Goal: Task Accomplishment & Management: Manage account settings

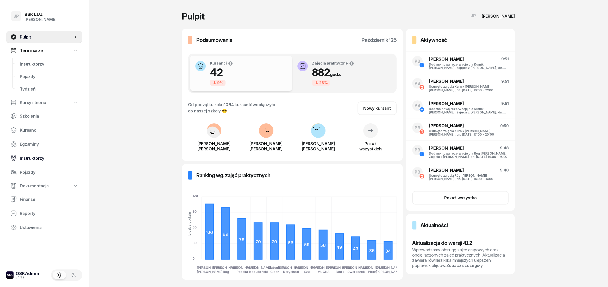
click at [35, 159] on span "Instruktorzy" at bounding box center [49, 158] width 58 height 5
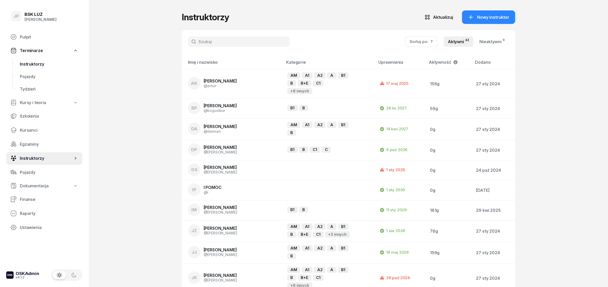
click at [39, 62] on span "Instruktorzy" at bounding box center [49, 64] width 58 height 5
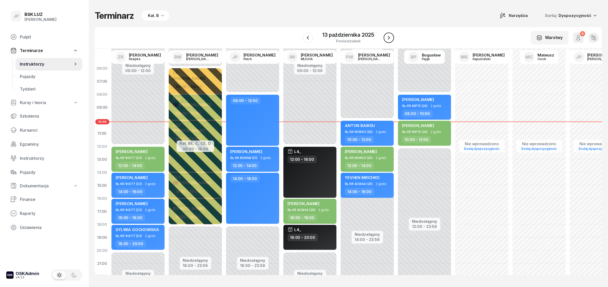
click at [389, 37] on icon "button" at bounding box center [389, 38] width 2 height 4
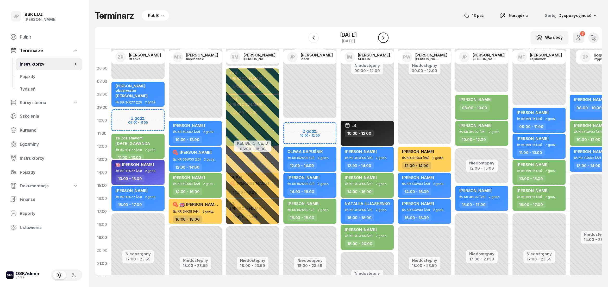
click at [384, 37] on icon "button" at bounding box center [383, 38] width 2 height 4
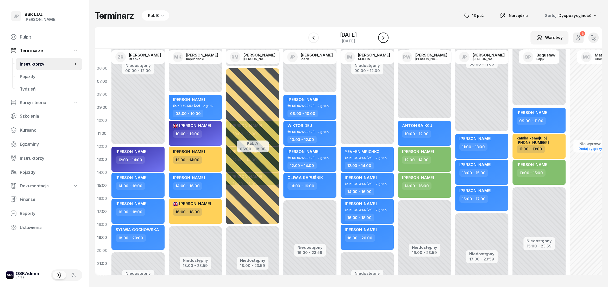
click at [387, 36] on icon "button" at bounding box center [383, 38] width 6 height 6
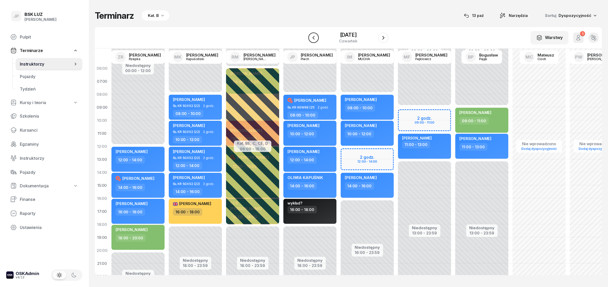
click at [312, 38] on icon "button" at bounding box center [313, 38] width 2 height 4
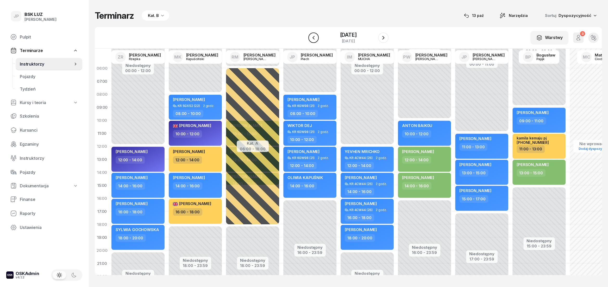
click at [310, 40] on icon "button" at bounding box center [313, 38] width 6 height 6
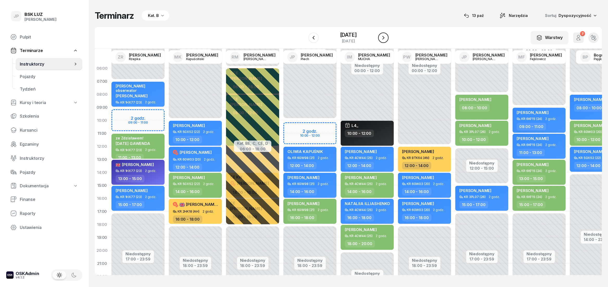
click at [387, 39] on icon "button" at bounding box center [383, 38] width 6 height 6
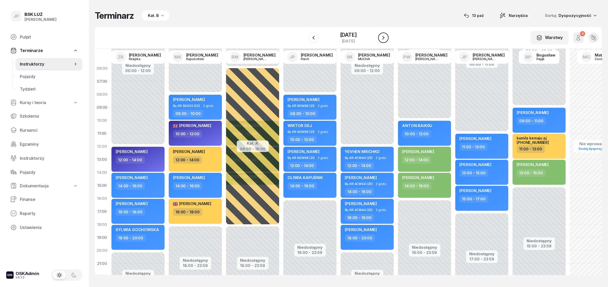
click at [384, 39] on icon "button" at bounding box center [383, 38] width 2 height 4
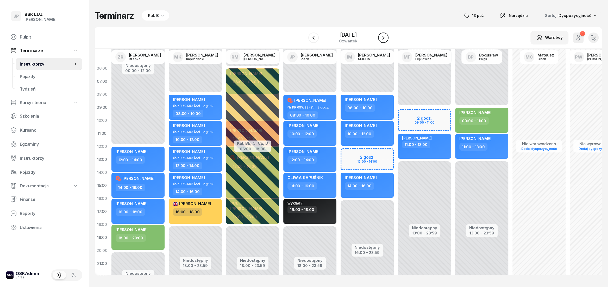
click at [384, 39] on icon "button" at bounding box center [383, 38] width 2 height 4
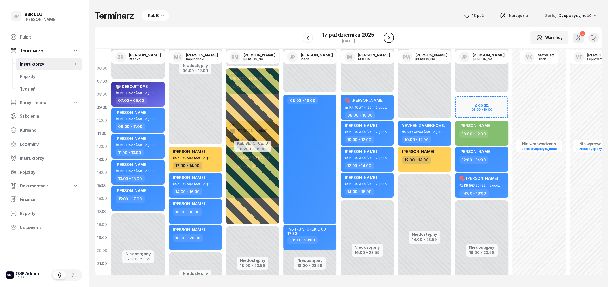
click at [389, 39] on icon "button" at bounding box center [389, 38] width 6 height 6
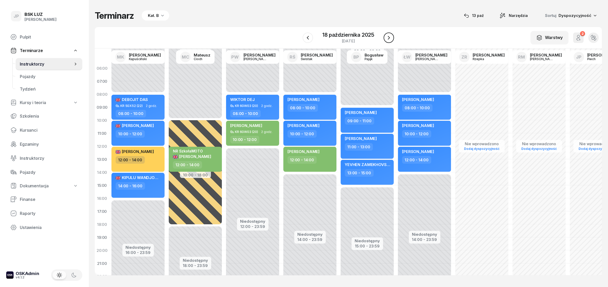
click at [389, 39] on icon "button" at bounding box center [389, 38] width 6 height 6
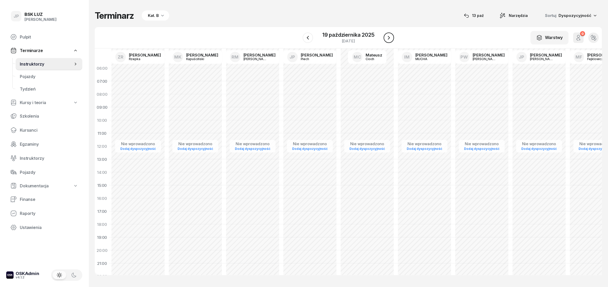
click at [389, 39] on icon "button" at bounding box center [389, 38] width 6 height 6
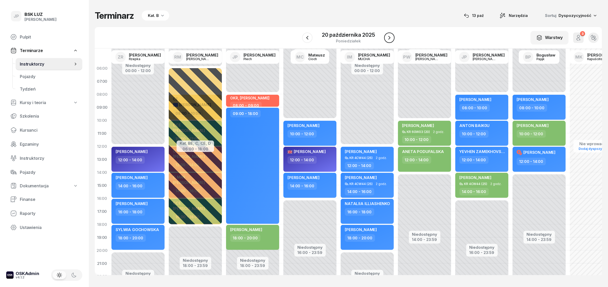
click at [389, 39] on icon "button" at bounding box center [389, 38] width 2 height 4
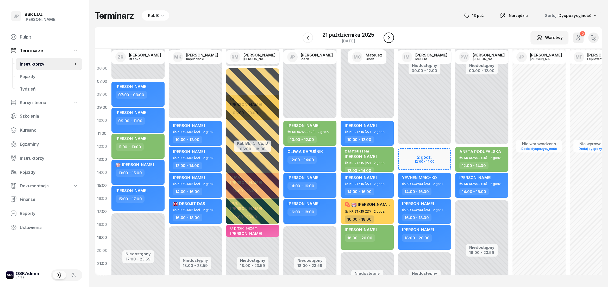
click at [389, 39] on icon "button" at bounding box center [389, 38] width 6 height 6
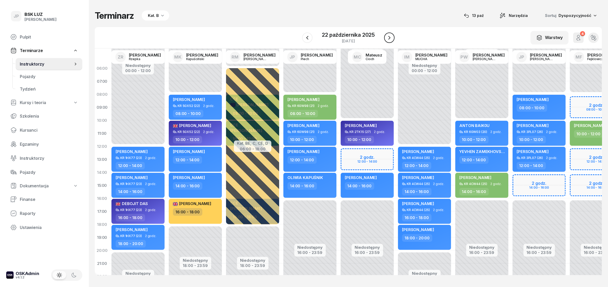
click at [389, 39] on icon "button" at bounding box center [389, 38] width 2 height 4
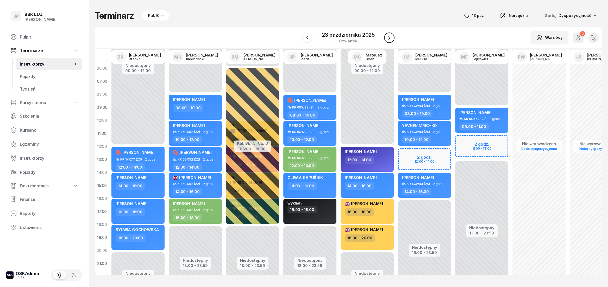
click at [389, 39] on icon "button" at bounding box center [389, 38] width 2 height 4
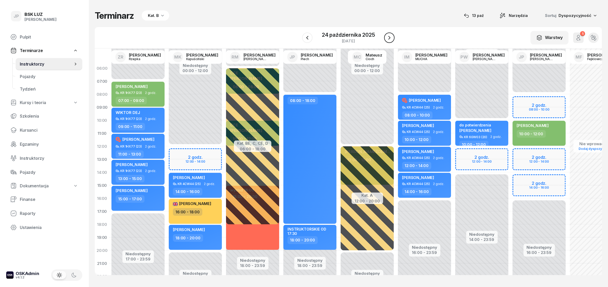
click at [389, 39] on icon "button" at bounding box center [389, 38] width 2 height 4
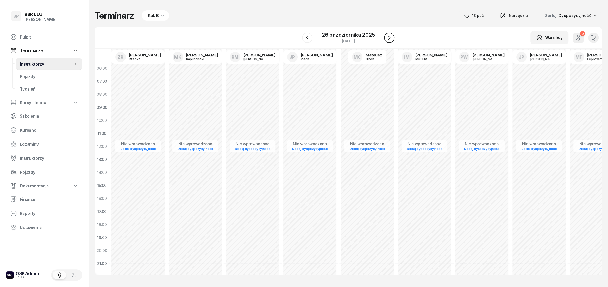
click at [389, 39] on icon "button" at bounding box center [389, 38] width 2 height 4
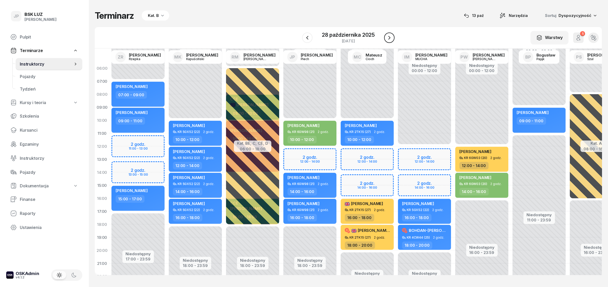
click at [391, 37] on icon "button" at bounding box center [389, 38] width 6 height 6
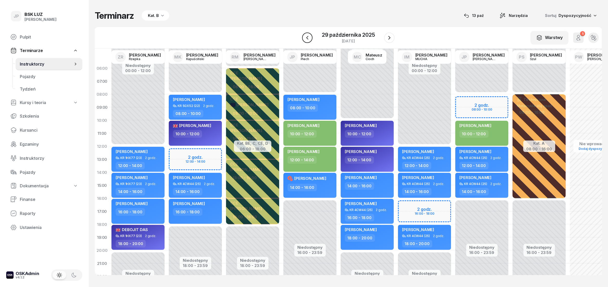
click at [310, 39] on icon "button" at bounding box center [307, 38] width 6 height 6
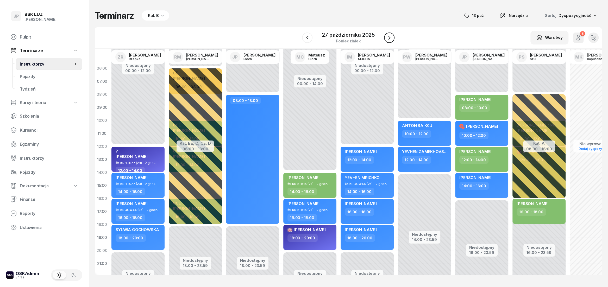
click at [390, 37] on icon "button" at bounding box center [389, 38] width 2 height 4
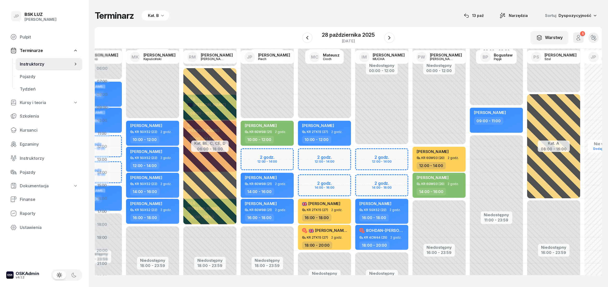
scroll to position [0, 79]
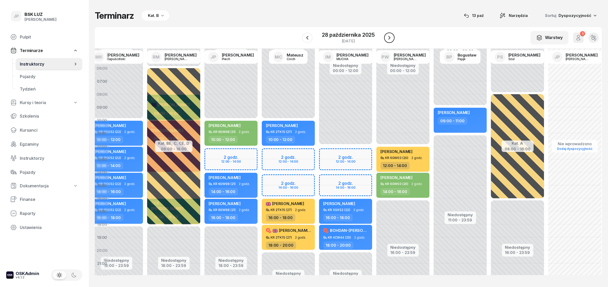
click at [389, 41] on button "button" at bounding box center [389, 38] width 10 height 10
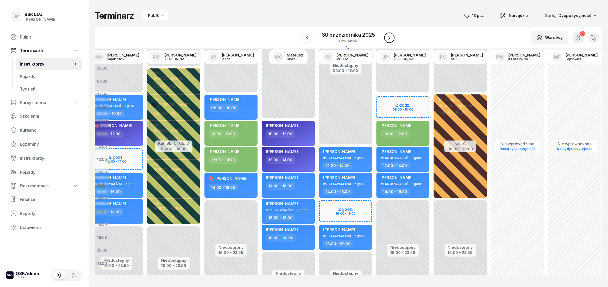
click at [389, 41] on button "button" at bounding box center [389, 38] width 10 height 10
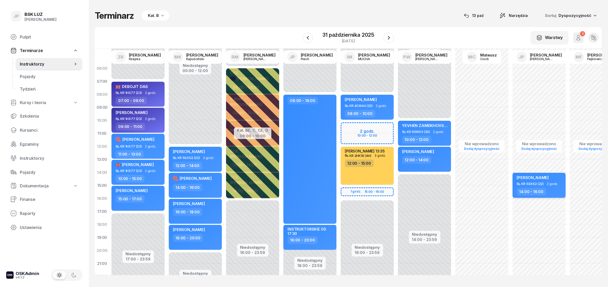
click at [537, 179] on span "[PERSON_NAME]" at bounding box center [533, 177] width 32 height 5
select select "14"
select select "16"
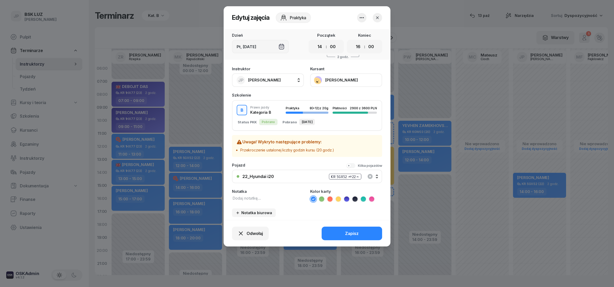
click at [318, 80] on button "[PERSON_NAME]" at bounding box center [346, 80] width 72 height 14
click at [378, 19] on icon "button" at bounding box center [377, 17] width 5 height 5
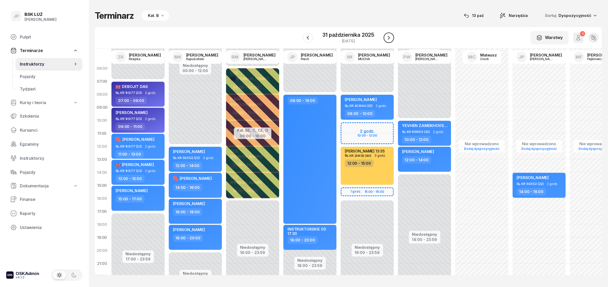
click at [389, 38] on icon "button" at bounding box center [389, 38] width 2 height 4
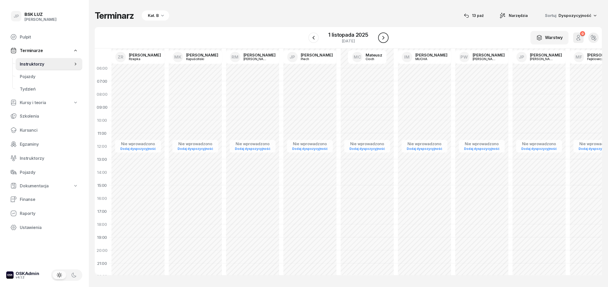
click at [389, 38] on div "W Wybierz AK [PERSON_NAME] BP [PERSON_NAME] DA [PERSON_NAME] DP [PERSON_NAME] G…" at bounding box center [348, 38] width 507 height 22
click at [385, 38] on icon "button" at bounding box center [383, 38] width 6 height 6
click at [383, 40] on icon "button" at bounding box center [383, 38] width 6 height 6
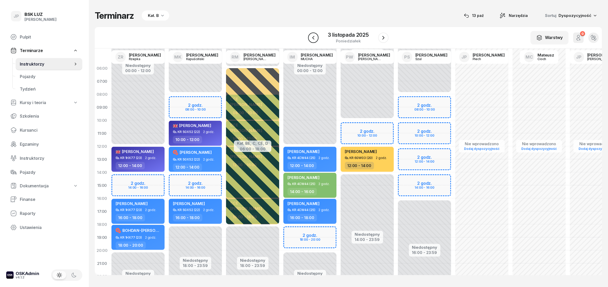
click at [313, 40] on icon "button" at bounding box center [313, 38] width 6 height 6
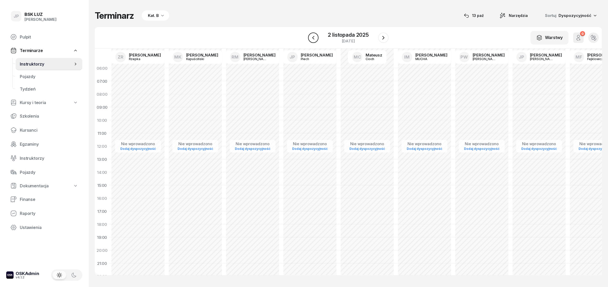
click at [313, 40] on icon "button" at bounding box center [313, 38] width 6 height 6
click at [314, 39] on icon "button" at bounding box center [313, 38] width 2 height 4
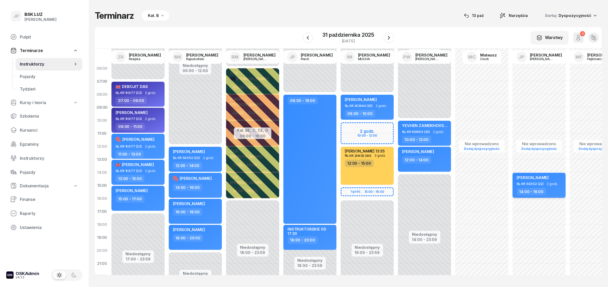
click at [533, 176] on span "[PERSON_NAME]" at bounding box center [533, 177] width 32 height 5
select select "14"
select select "16"
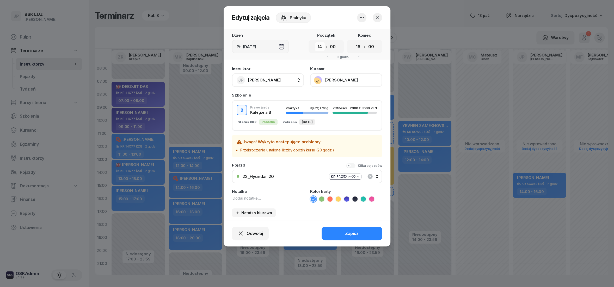
select select "10"
click option "10" at bounding box center [0, 0] width 0 height 0
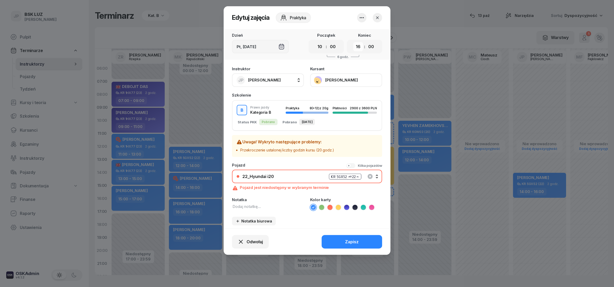
click at [353, 42] on select "00 01 02 03 04 05 06 07 08 09 10 11 12 13 14 15 16 17 18 19 20 21 22 23" at bounding box center [358, 46] width 10 height 9
select select "12"
click option "12" at bounding box center [0, 0] width 0 height 0
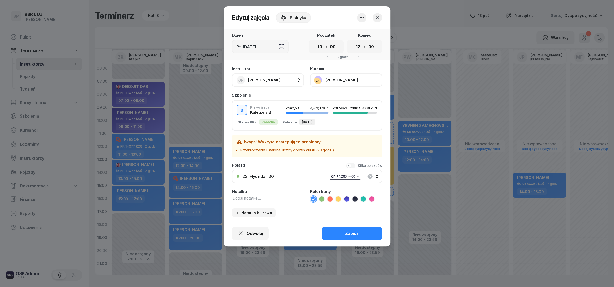
click at [299, 79] on button "JP [PERSON_NAME]" at bounding box center [268, 80] width 72 height 14
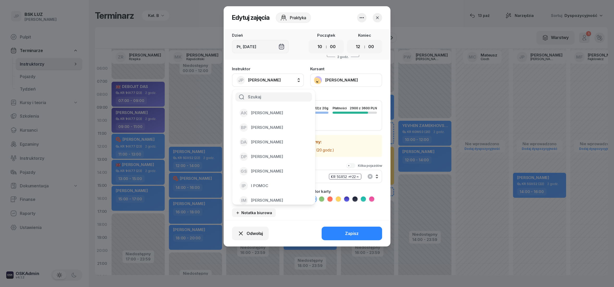
click at [253, 97] on input "text" at bounding box center [273, 96] width 77 height 9
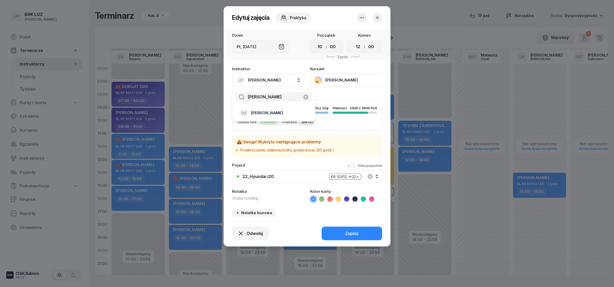
type input "[PERSON_NAME]"
click at [263, 112] on span "[PERSON_NAME]" at bounding box center [267, 113] width 32 height 5
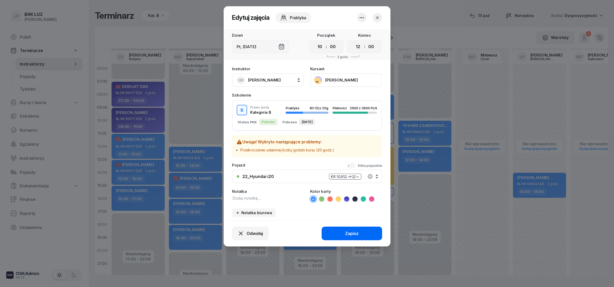
click at [335, 234] on button "Zapisz" at bounding box center [351, 234] width 60 height 14
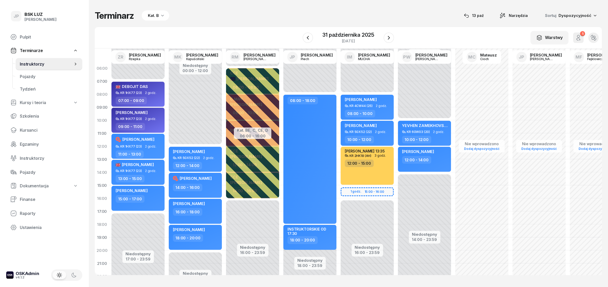
click at [481, 17] on div "13 paź" at bounding box center [474, 16] width 20 height 6
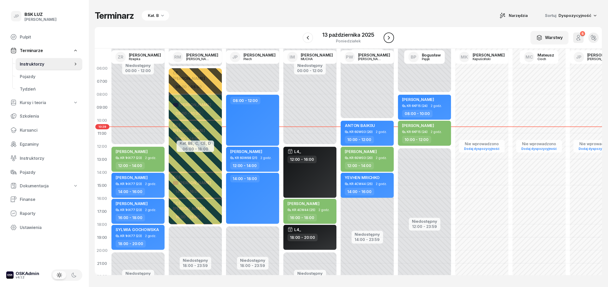
click at [392, 38] on button "button" at bounding box center [389, 38] width 10 height 10
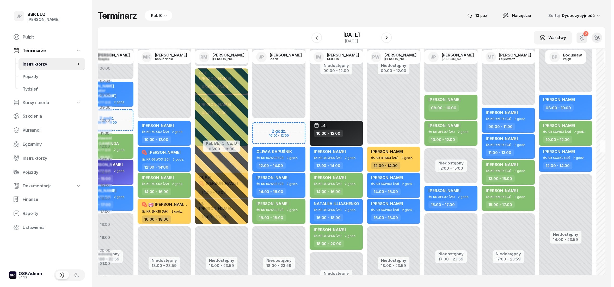
scroll to position [0, 36]
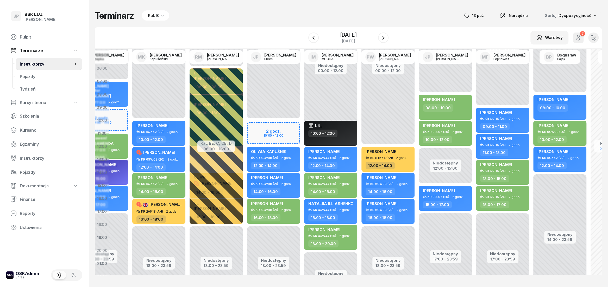
click at [556, 127] on span "[PERSON_NAME]" at bounding box center [554, 125] width 32 height 5
select select "10"
select select "12"
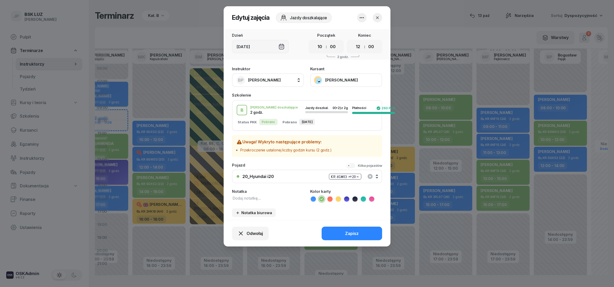
click at [316, 80] on button "[PERSON_NAME]" at bounding box center [346, 80] width 72 height 14
click at [327, 99] on div "Otwórz profil" at bounding box center [326, 97] width 25 height 5
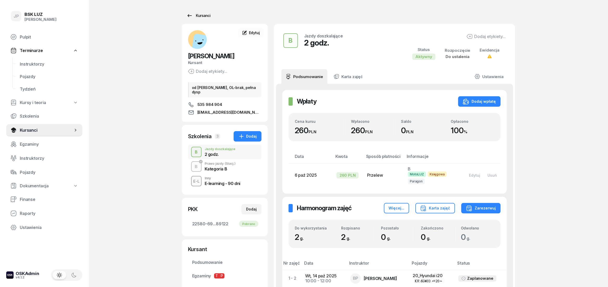
click at [202, 17] on div "Kursanci" at bounding box center [198, 16] width 24 height 6
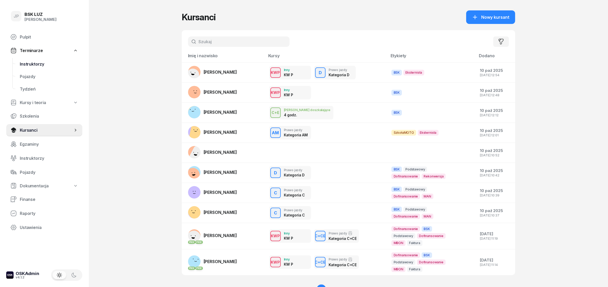
click at [33, 60] on link "Instruktorzy" at bounding box center [49, 64] width 67 height 13
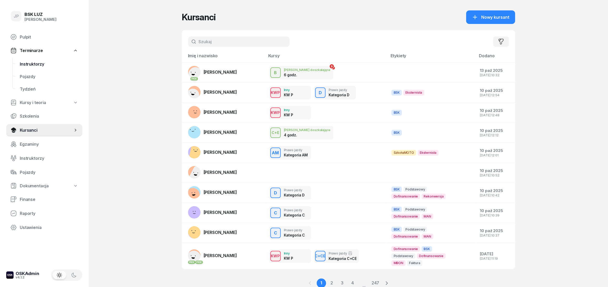
click at [36, 62] on span "Instruktorzy" at bounding box center [49, 64] width 58 height 5
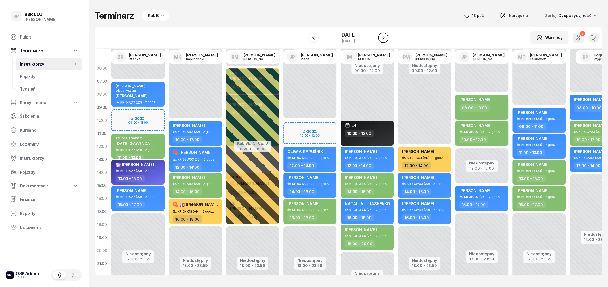
click at [387, 40] on icon "button" at bounding box center [383, 38] width 6 height 6
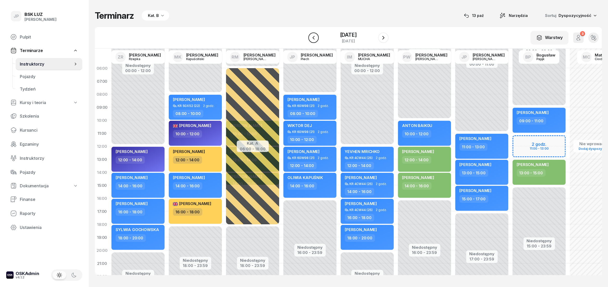
click at [311, 39] on icon "button" at bounding box center [313, 38] width 6 height 6
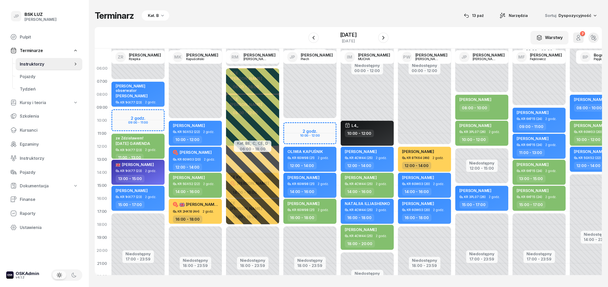
drag, startPoint x: 389, startPoint y: 40, endPoint x: 393, endPoint y: 46, distance: 7.2
click at [387, 39] on icon "button" at bounding box center [383, 38] width 6 height 6
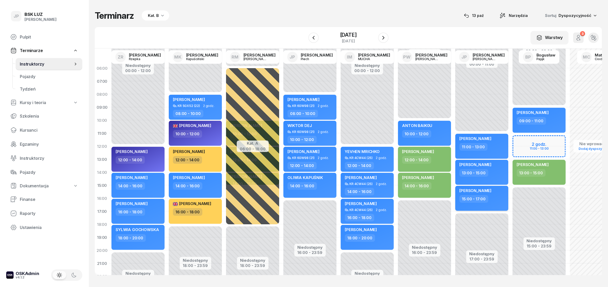
click at [480, 193] on div "[PERSON_NAME]" at bounding box center [475, 191] width 32 height 7
select select "15"
select select "17"
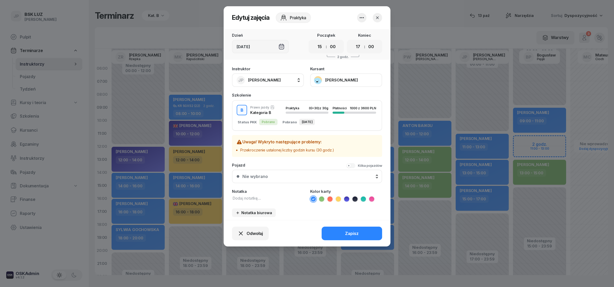
click at [319, 81] on button "[PERSON_NAME]" at bounding box center [346, 80] width 72 height 14
click at [331, 98] on div "Otwórz profil" at bounding box center [326, 97] width 25 height 5
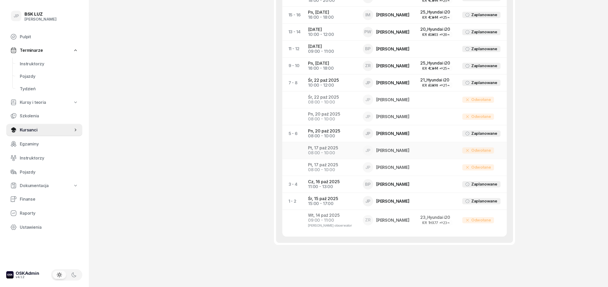
scroll to position [399, 0]
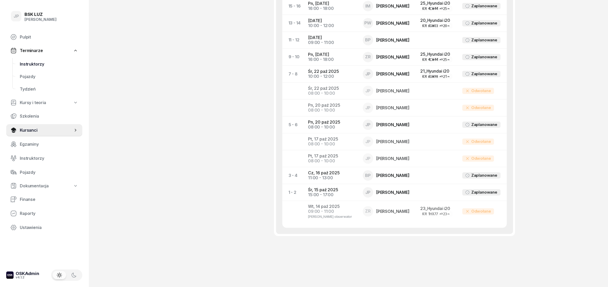
click at [35, 64] on span "Instruktorzy" at bounding box center [49, 64] width 58 height 5
